Goal: Find specific page/section: Find specific page/section

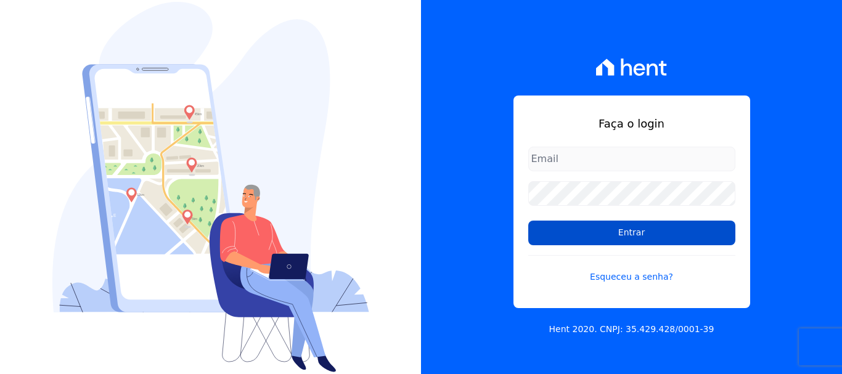
type input "[PERSON_NAME][EMAIL_ADDRESS][DOMAIN_NAME]"
click at [623, 233] on input "Entrar" at bounding box center [631, 233] width 207 height 25
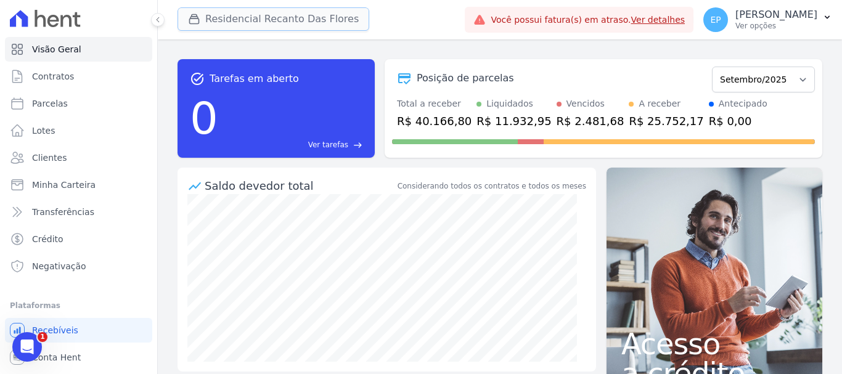
click at [201, 18] on div "button" at bounding box center [196, 19] width 17 height 12
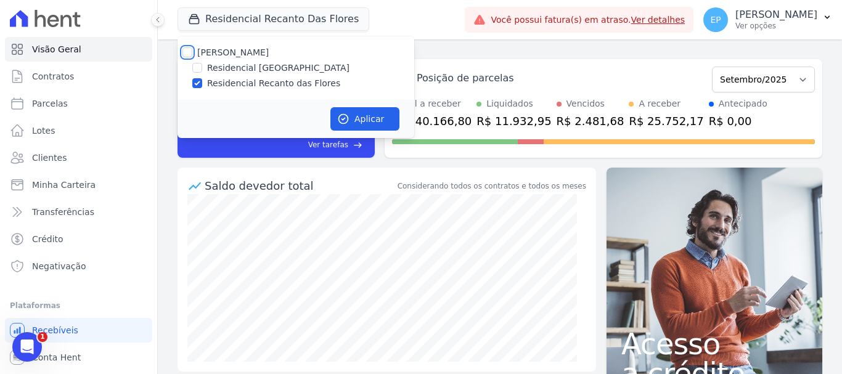
click at [187, 50] on input "Petra Engenharia" at bounding box center [187, 52] width 10 height 10
checkbox input "true"
click at [364, 120] on button "Aplicar" at bounding box center [364, 118] width 69 height 23
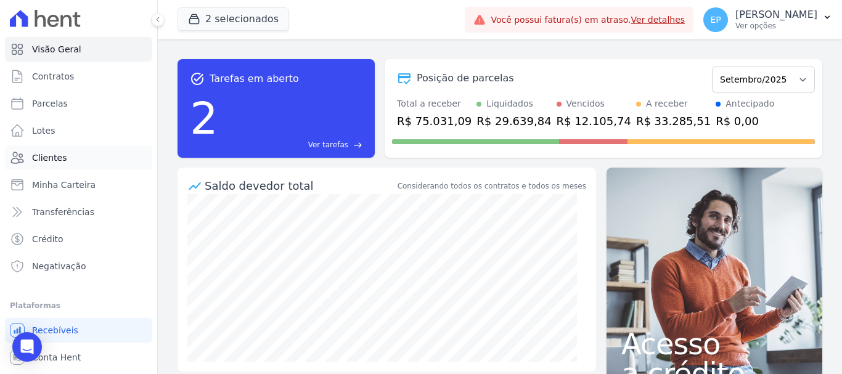
click at [62, 160] on span "Clientes" at bounding box center [49, 158] width 35 height 12
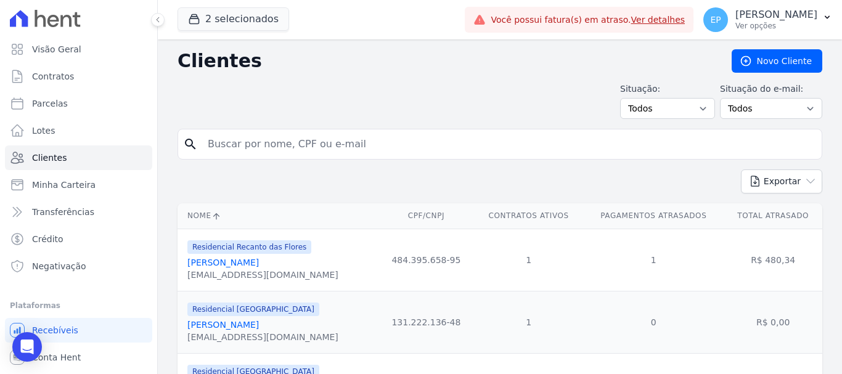
click at [236, 154] on input "search" at bounding box center [508, 144] width 616 height 25
type input "ana ce"
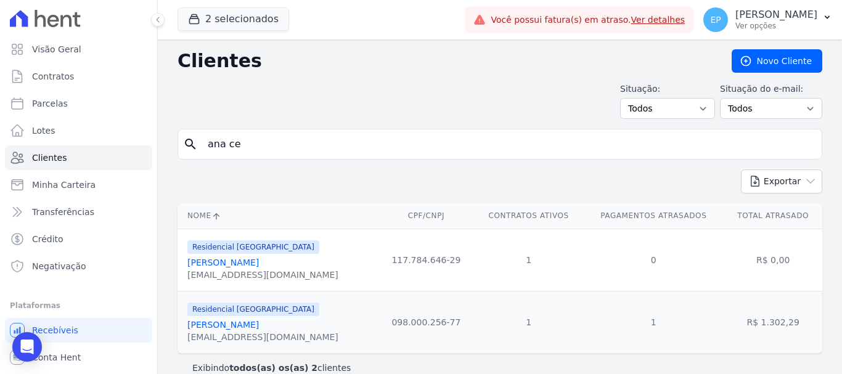
scroll to position [18, 0]
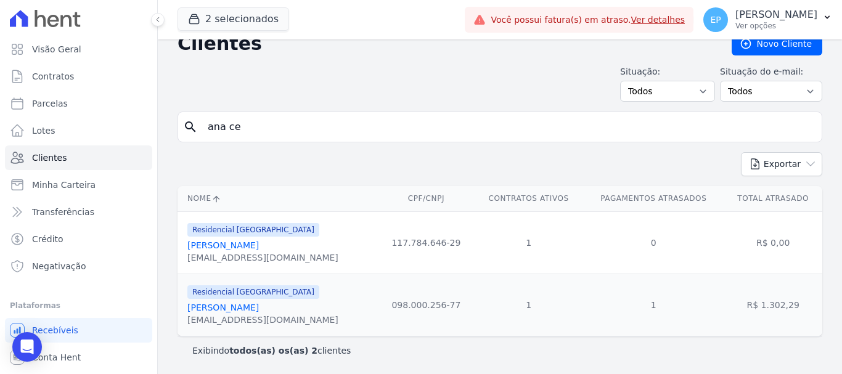
click at [259, 309] on link "Ana Cecilia Silva Vieira" at bounding box center [223, 308] width 72 height 10
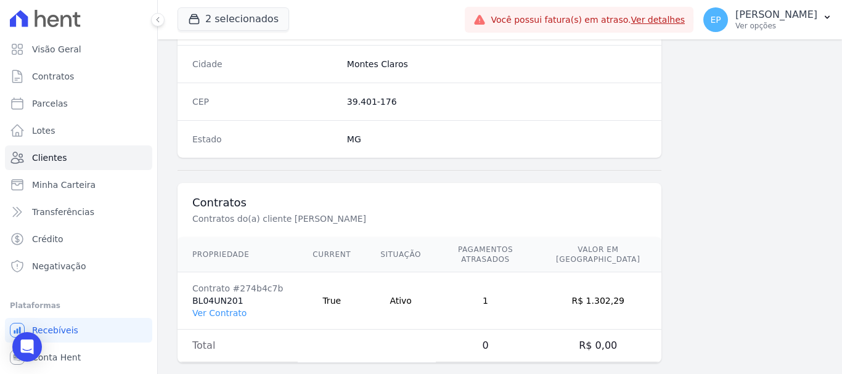
scroll to position [779, 0]
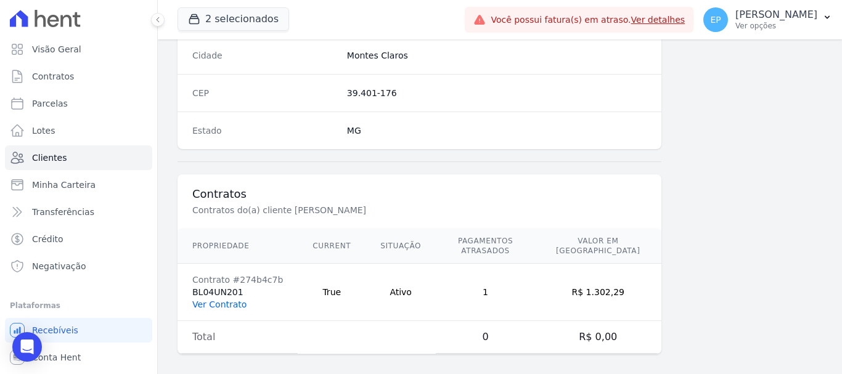
click at [216, 300] on link "Ver Contrato" at bounding box center [219, 305] width 54 height 10
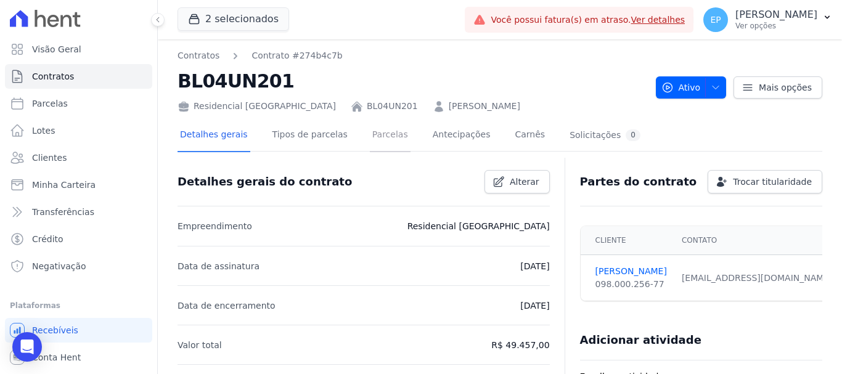
click at [370, 138] on link "Parcelas" at bounding box center [390, 136] width 41 height 33
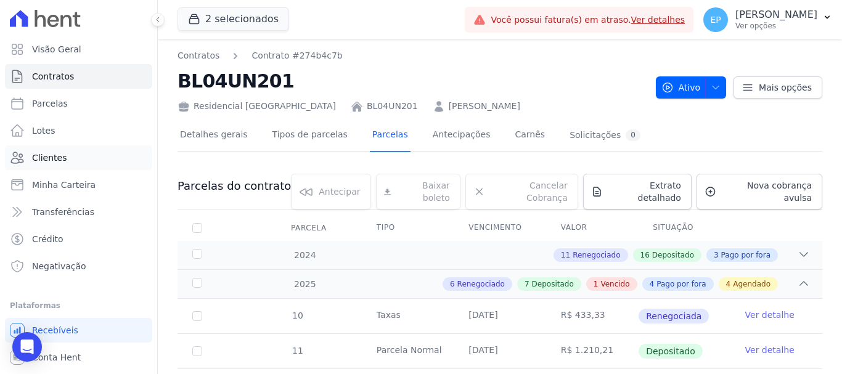
click at [48, 161] on span "Clientes" at bounding box center [49, 158] width 35 height 12
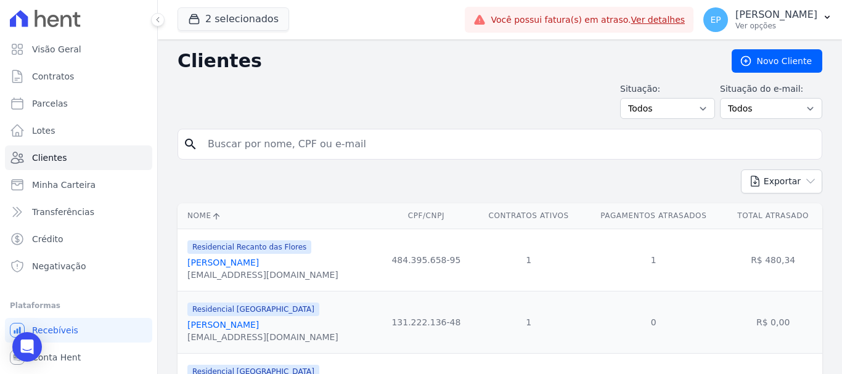
click at [230, 139] on input "search" at bounding box center [508, 144] width 616 height 25
type input "izabel"
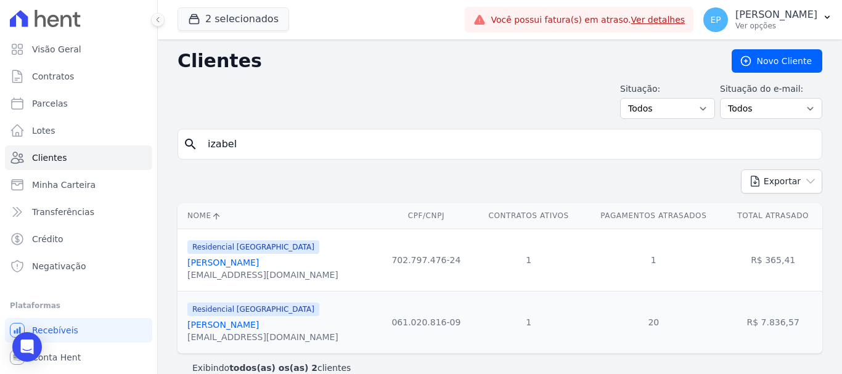
click at [234, 264] on link "Izabela Longuinho Campos" at bounding box center [223, 263] width 72 height 10
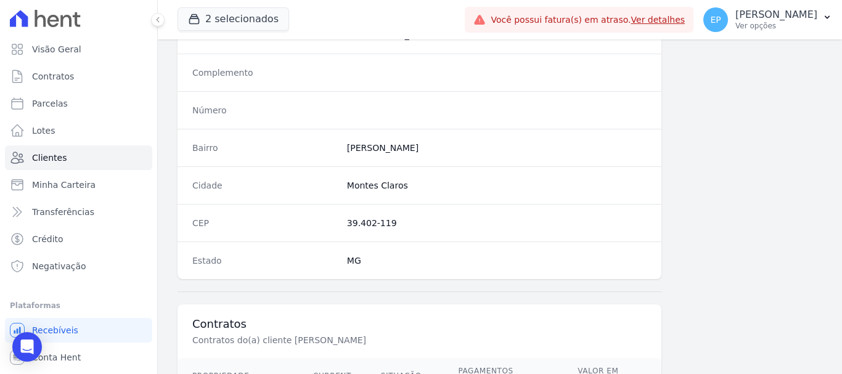
scroll to position [740, 0]
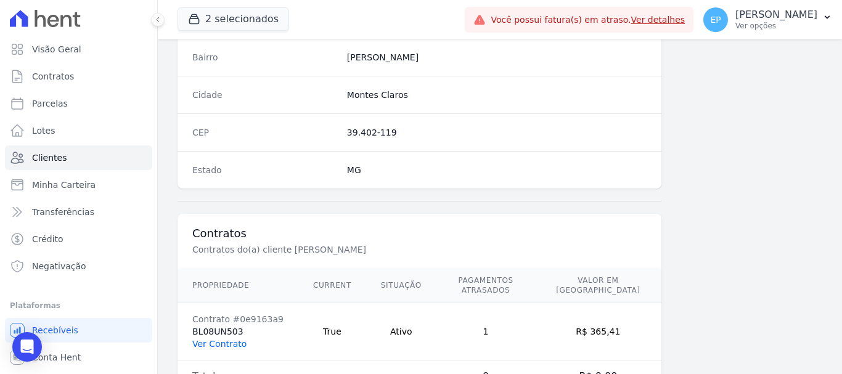
click at [219, 339] on link "Ver Contrato" at bounding box center [219, 344] width 54 height 10
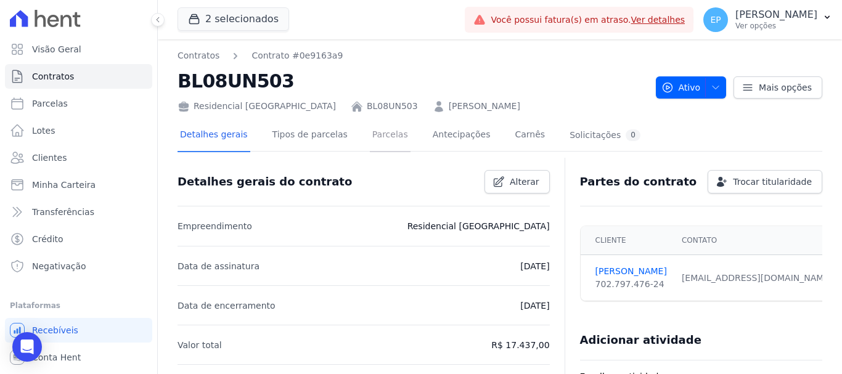
click at [376, 135] on link "Parcelas" at bounding box center [390, 136] width 41 height 33
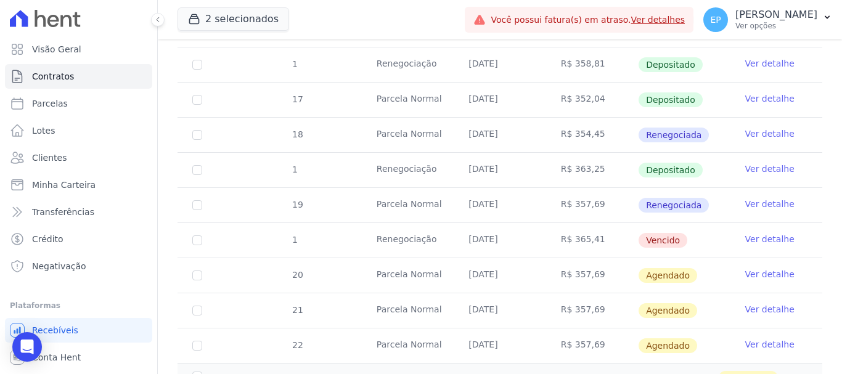
scroll to position [678, 0]
